Goal: Transaction & Acquisition: Purchase product/service

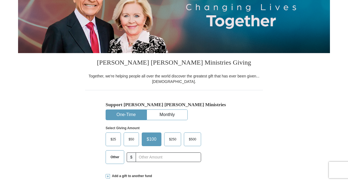
scroll to position [137, 0]
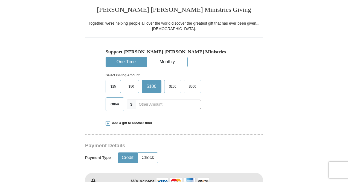
click at [115, 105] on span "Other" at bounding box center [115, 104] width 14 height 8
click at [0, 0] on input "Other" at bounding box center [0, 0] width 0 height 0
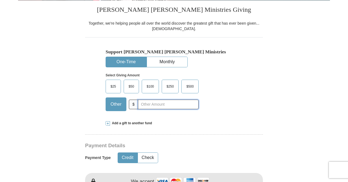
click at [151, 104] on input "text" at bounding box center [168, 105] width 61 height 10
type input "30"
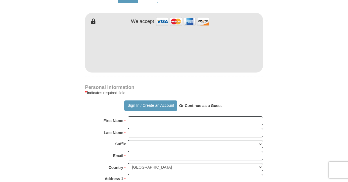
scroll to position [328, 0]
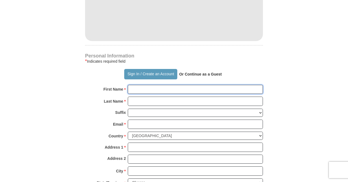
click at [138, 89] on input "First Name *" at bounding box center [195, 89] width 135 height 9
type input "CHUKWUEMEKA"
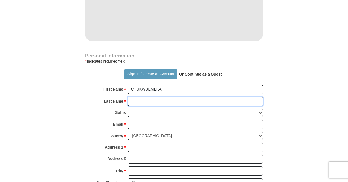
click at [136, 101] on input "Last Name *" at bounding box center [195, 101] width 135 height 9
type input "OFFOKANSI"
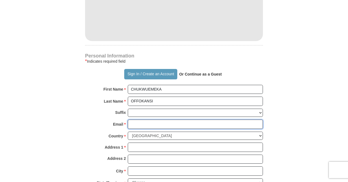
click at [136, 124] on input "Email *" at bounding box center [195, 124] width 135 height 9
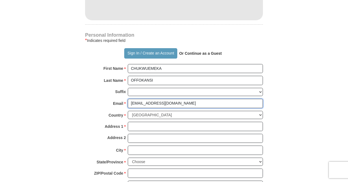
scroll to position [383, 0]
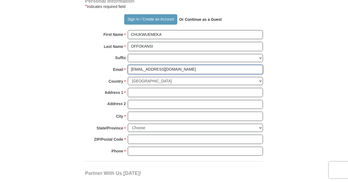
type input "[EMAIL_ADDRESS][DOMAIN_NAME]"
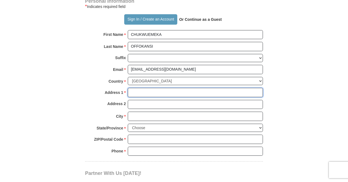
click at [140, 92] on input "Address 1 *" at bounding box center [195, 92] width 135 height 9
type input "[STREET_ADDRESS]"
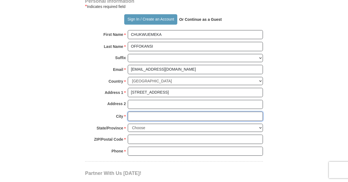
click at [155, 117] on input "City *" at bounding box center [195, 116] width 135 height 9
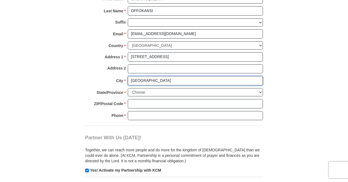
scroll to position [438, 0]
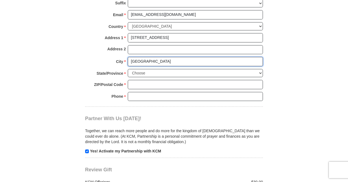
type input "[GEOGRAPHIC_DATA]"
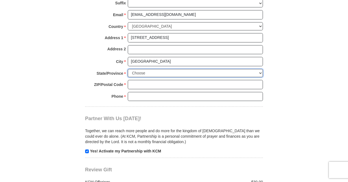
click at [165, 75] on select "Choose [US_STATE] [US_STATE] [US_STATE] [US_STATE] [US_STATE] Armed Forces Amer…" at bounding box center [195, 73] width 135 height 8
select select "MI"
click at [128, 69] on select "Choose [US_STATE] [US_STATE] [US_STATE] [US_STATE] [US_STATE] Armed Forces Amer…" at bounding box center [195, 73] width 135 height 8
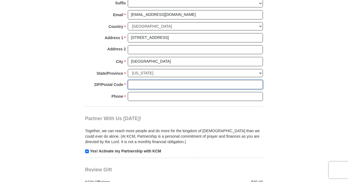
click at [138, 83] on input "ZIP/Postal Code *" at bounding box center [195, 84] width 135 height 9
type input "48228"
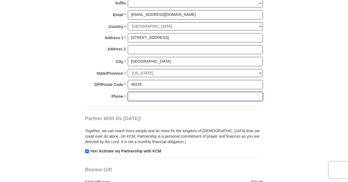
click at [160, 97] on input "Phone * *" at bounding box center [195, 96] width 135 height 9
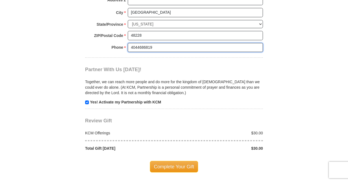
scroll to position [547, 0]
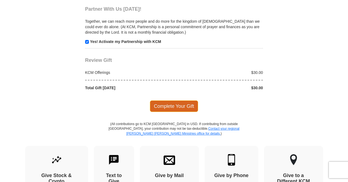
type input "4044686819"
click at [182, 105] on span "Complete Your Gift" at bounding box center [174, 105] width 48 height 11
